Goal: Complete application form

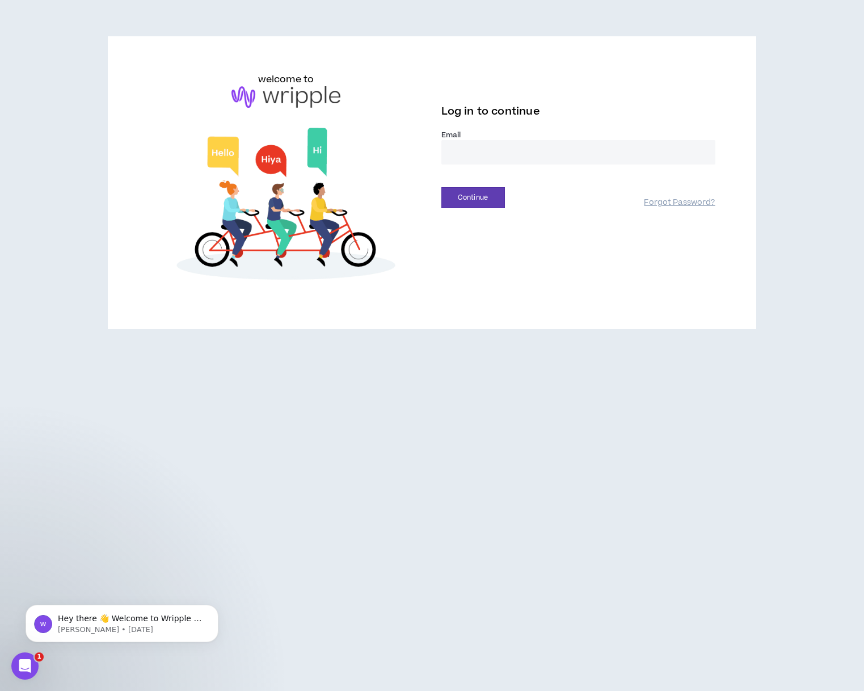
click at [463, 152] on input "email" at bounding box center [578, 152] width 274 height 24
type input "**********"
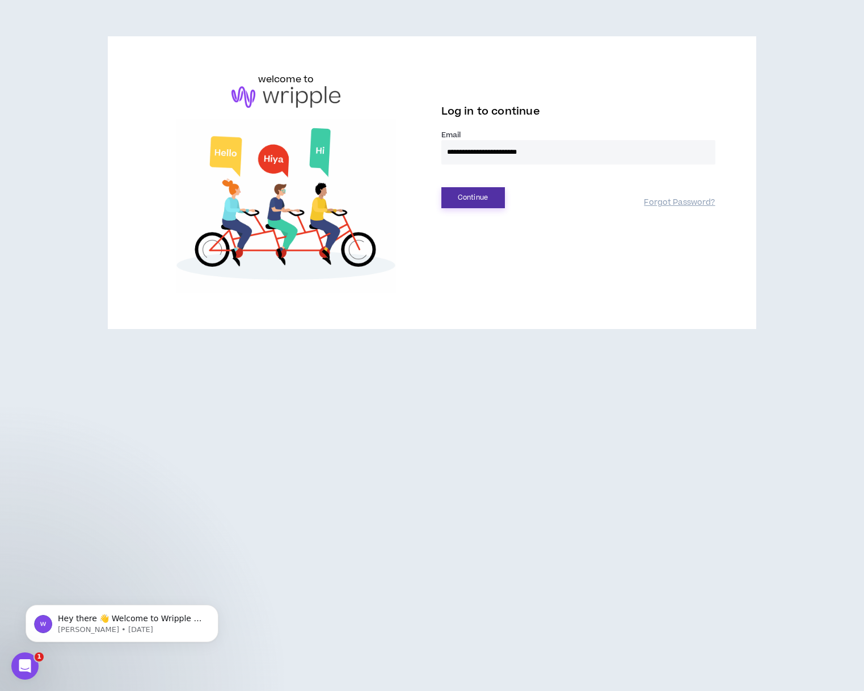
click at [473, 195] on button "Continue" at bounding box center [473, 197] width 64 height 21
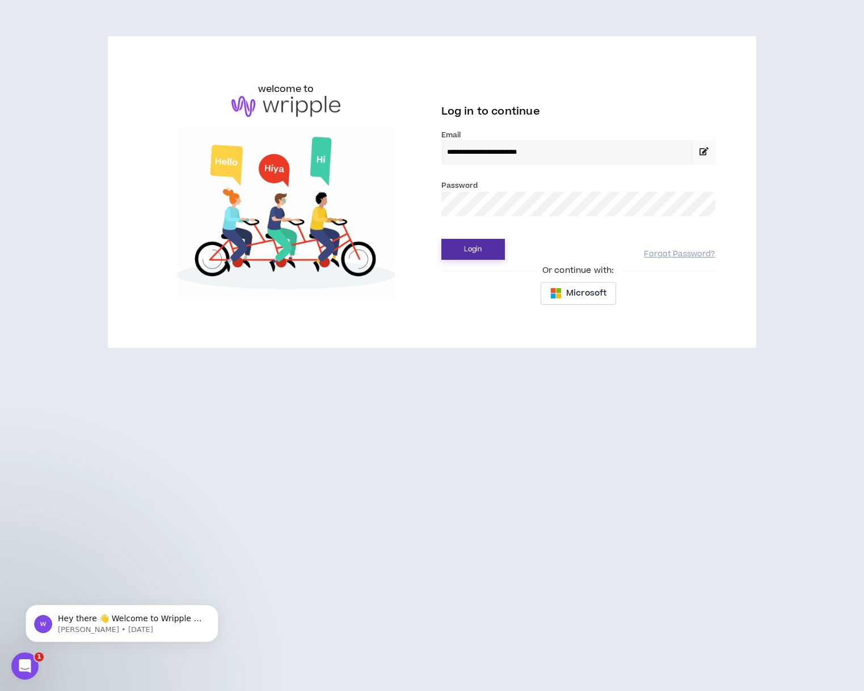
click at [471, 248] on button "Login" at bounding box center [473, 249] width 64 height 21
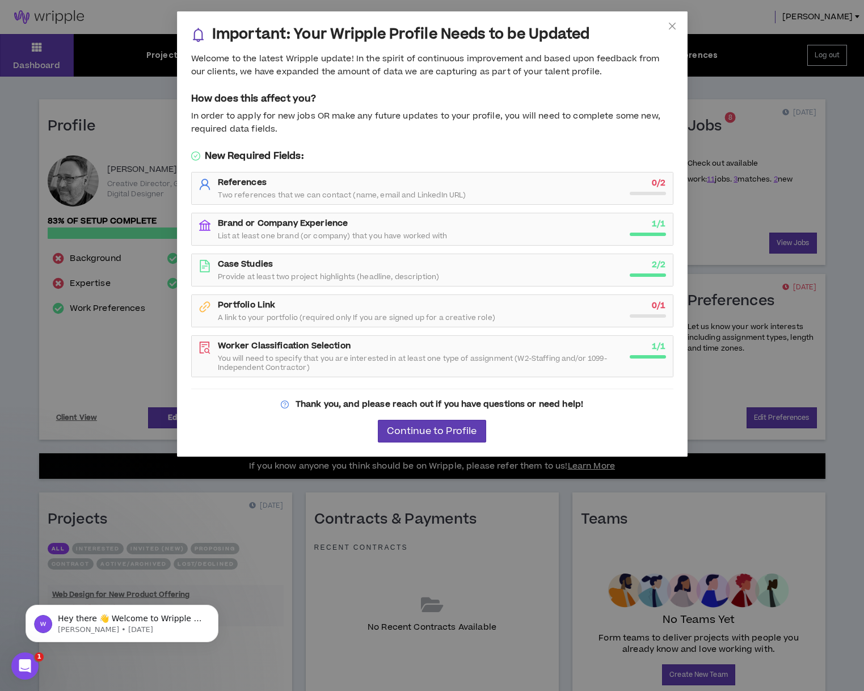
click at [488, 309] on div "Portfolio Link A link to your portfolio (required only If you are signed up for…" at bounding box center [420, 310] width 405 height 23
click at [431, 428] on span "Continue to Profile" at bounding box center [432, 431] width 90 height 11
